Goal: Task Accomplishment & Management: Manage account settings

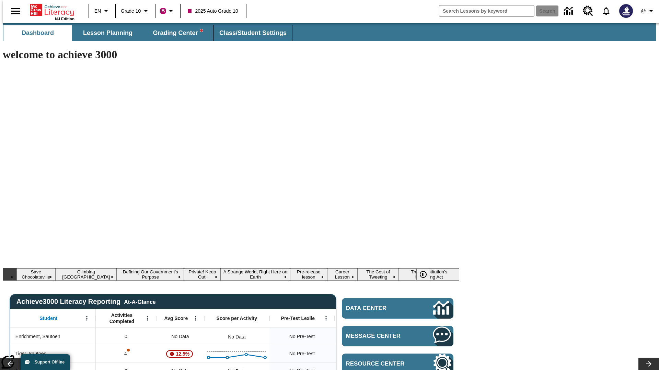
click at [249, 33] on span "Class/Student Settings" at bounding box center [252, 33] width 67 height 8
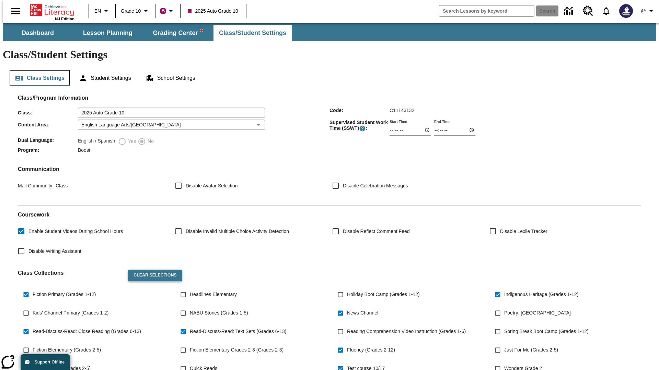
click at [37, 70] on button "Class Settings" at bounding box center [40, 78] width 60 height 16
click at [152, 270] on button "Clear Selections" at bounding box center [155, 276] width 54 height 12
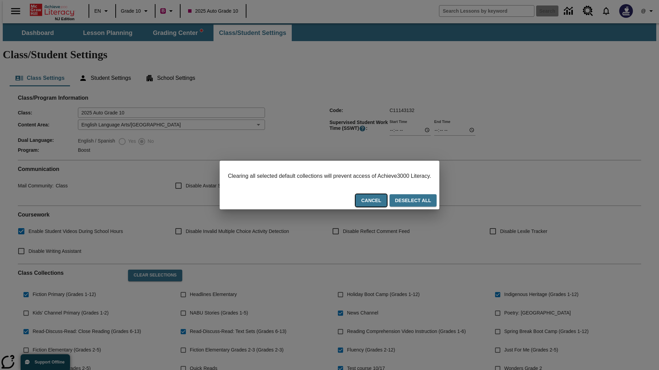
click at [379, 201] on button "Cancel" at bounding box center [370, 201] width 31 height 13
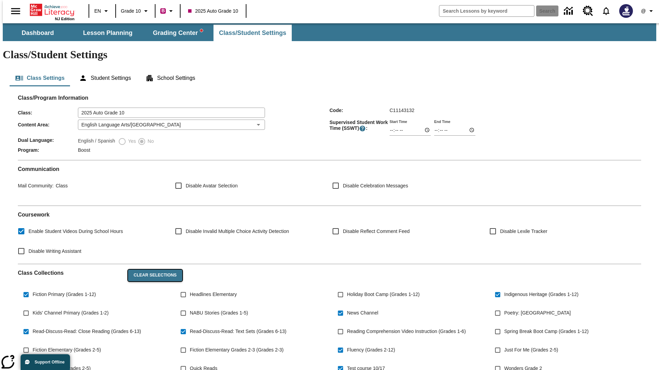
click at [152, 270] on button "Clear Selections" at bounding box center [155, 276] width 54 height 12
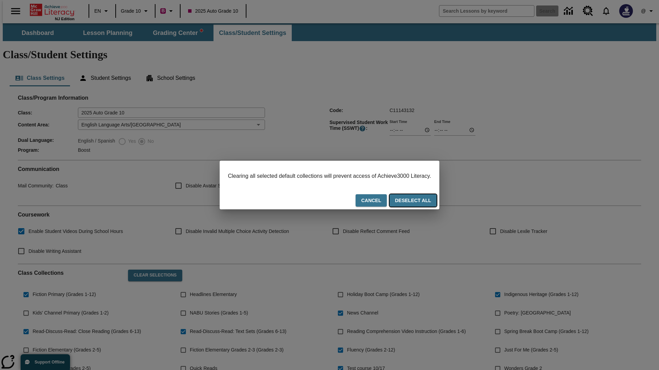
click at [419, 201] on button "Deselect All" at bounding box center [412, 201] width 47 height 13
checkbox input "false"
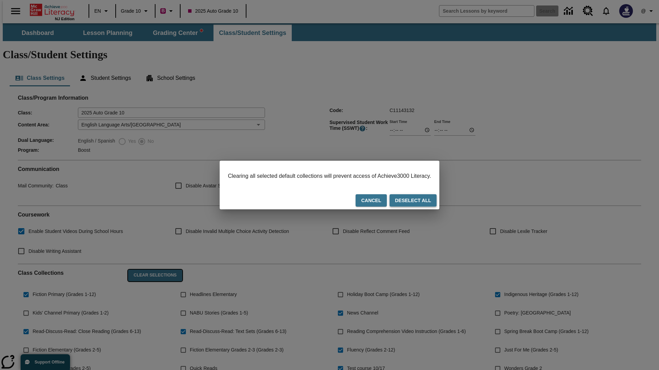
checkbox input "false"
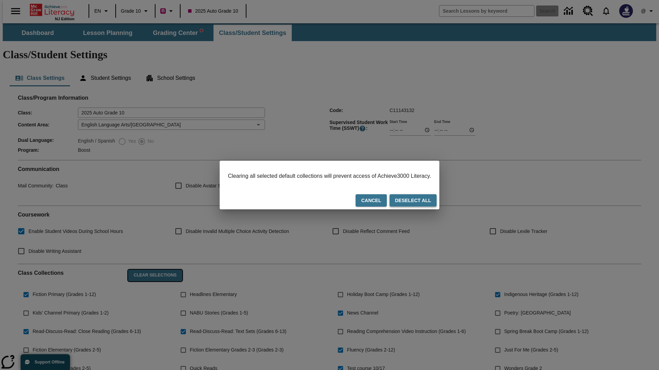
checkbox input "false"
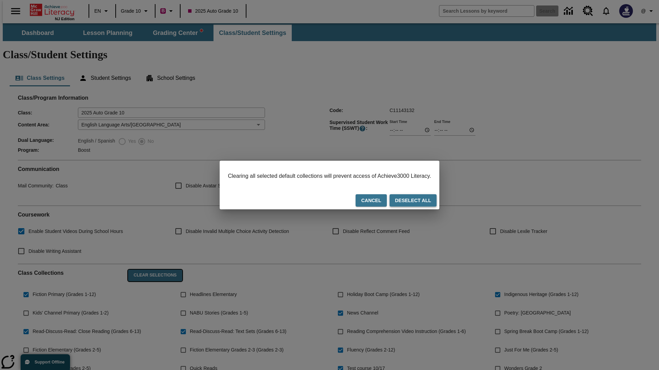
checkbox input "false"
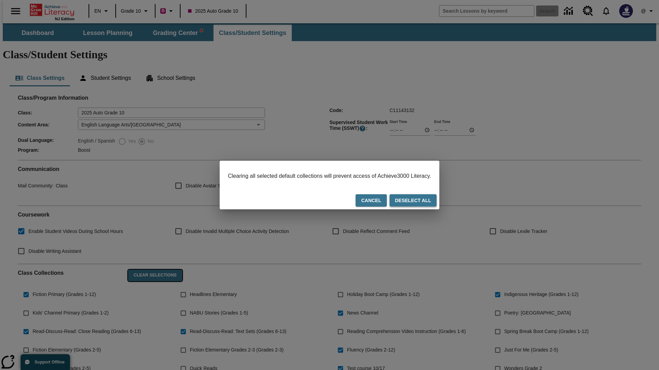
checkbox input "false"
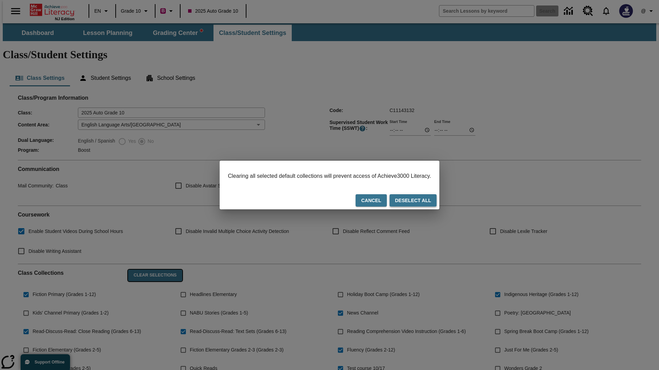
checkbox input "false"
